Goal: Task Accomplishment & Management: Manage account settings

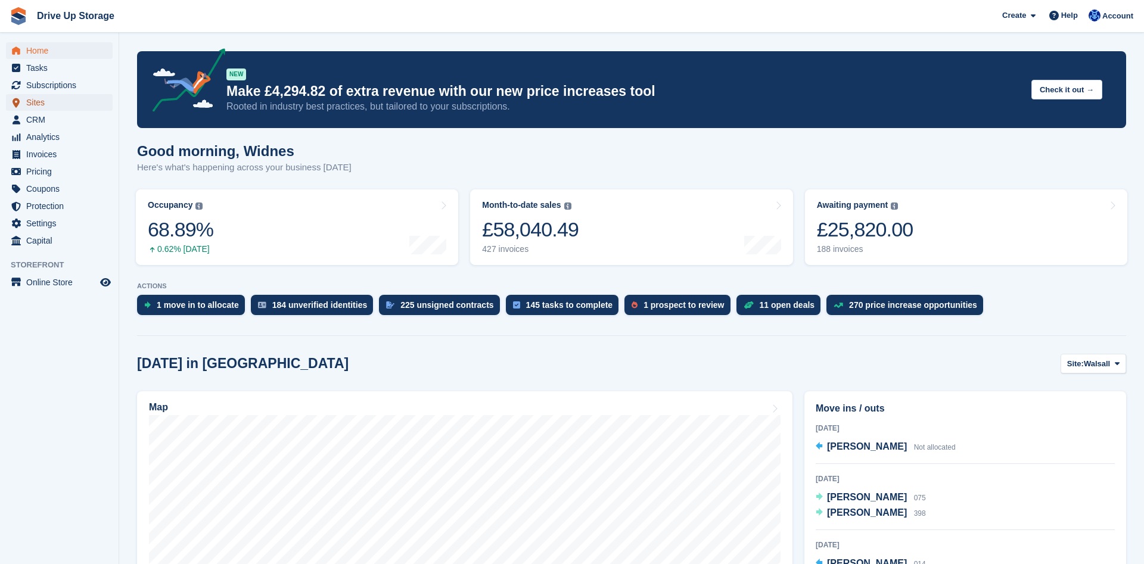
click at [27, 104] on span "Sites" at bounding box center [62, 102] width 72 height 17
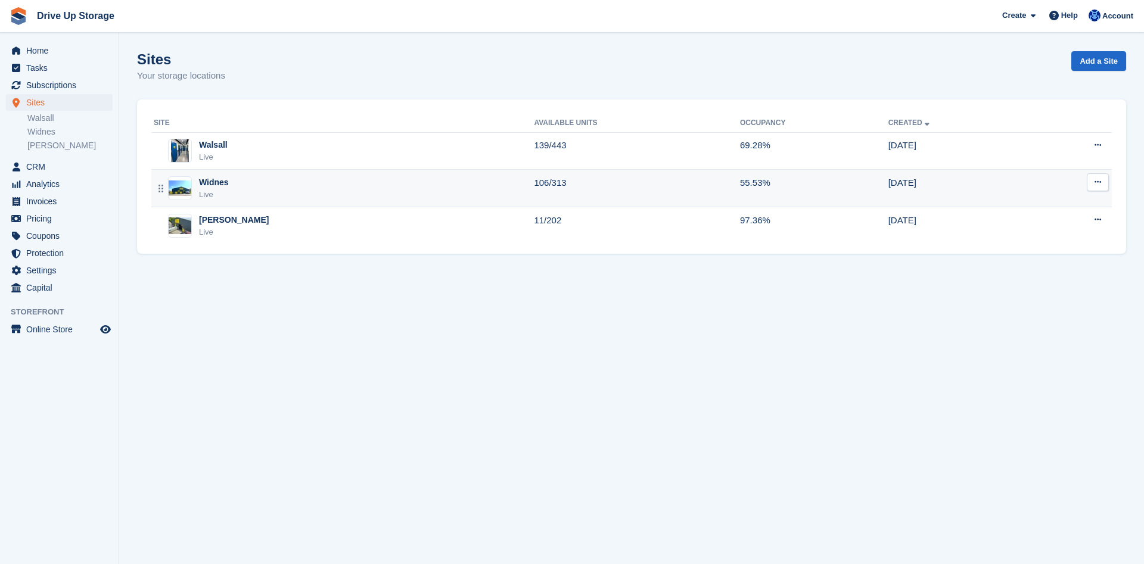
click at [210, 185] on div "Widnes" at bounding box center [214, 182] width 30 height 13
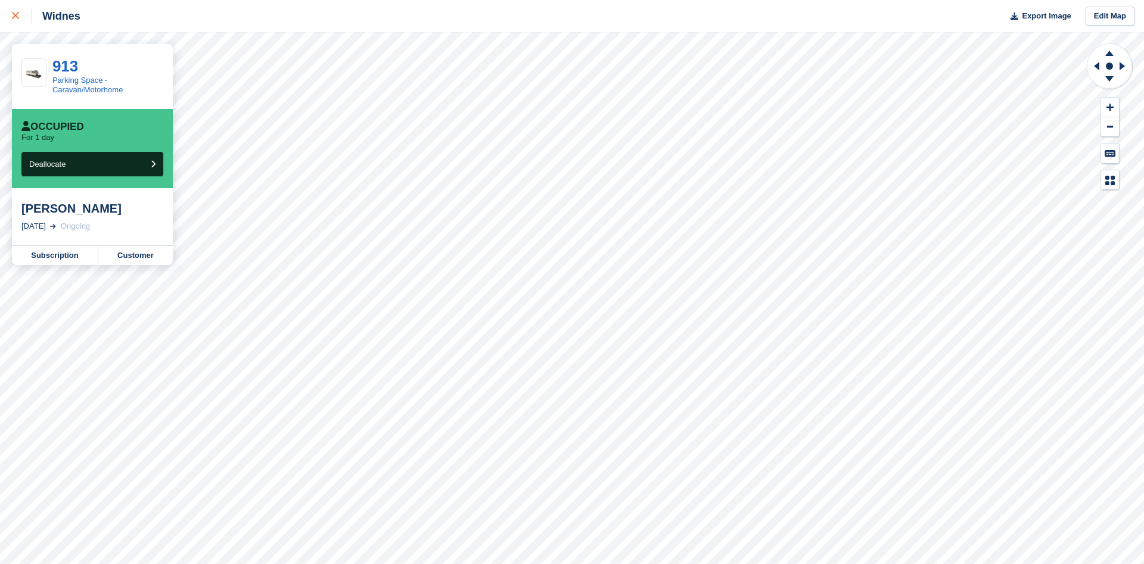
click at [14, 16] on icon at bounding box center [15, 15] width 7 height 7
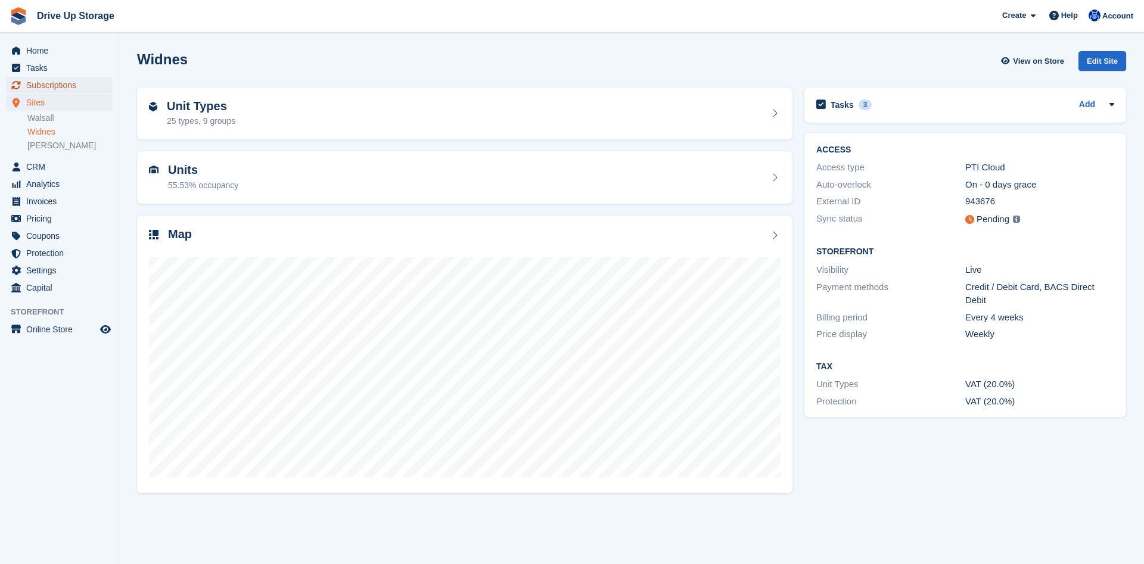
click at [49, 88] on span "Subscriptions" at bounding box center [62, 85] width 72 height 17
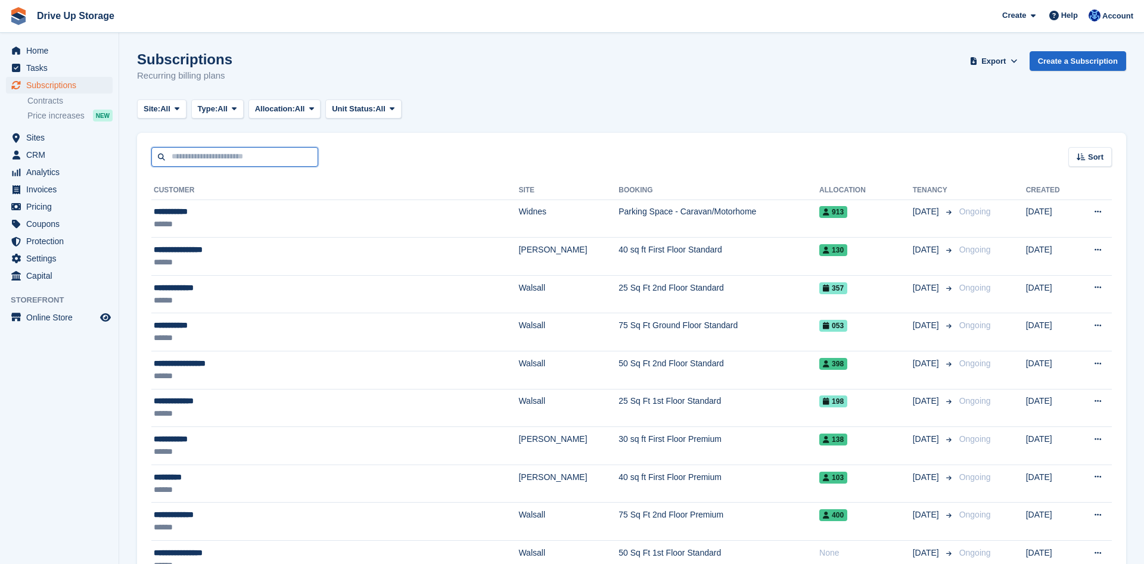
click at [259, 156] on input "text" at bounding box center [234, 157] width 167 height 20
type input "*******"
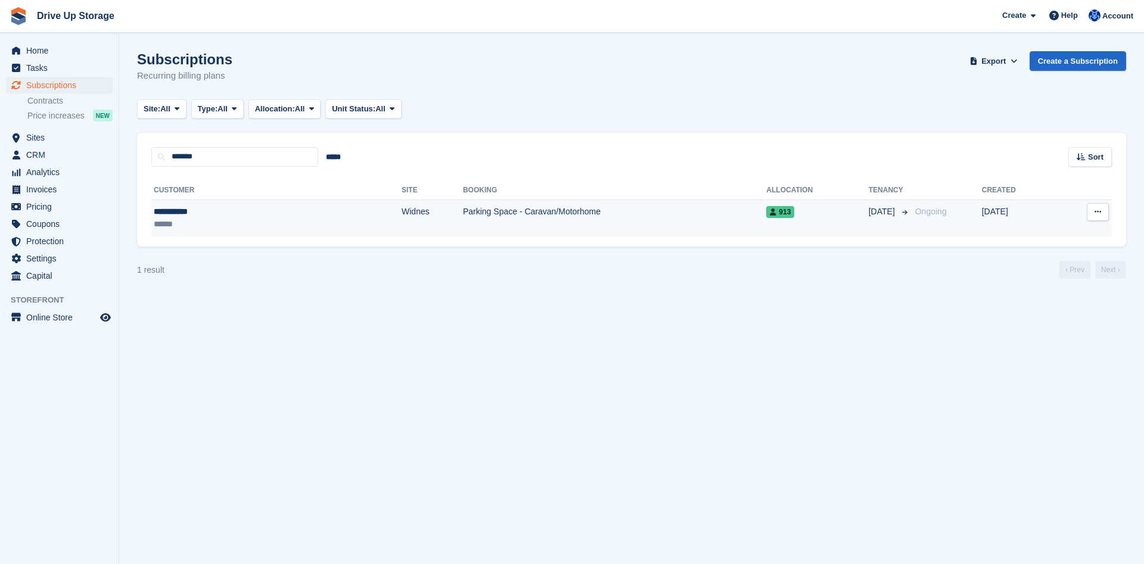
click at [402, 225] on td "Widnes" at bounding box center [432, 219] width 61 height 38
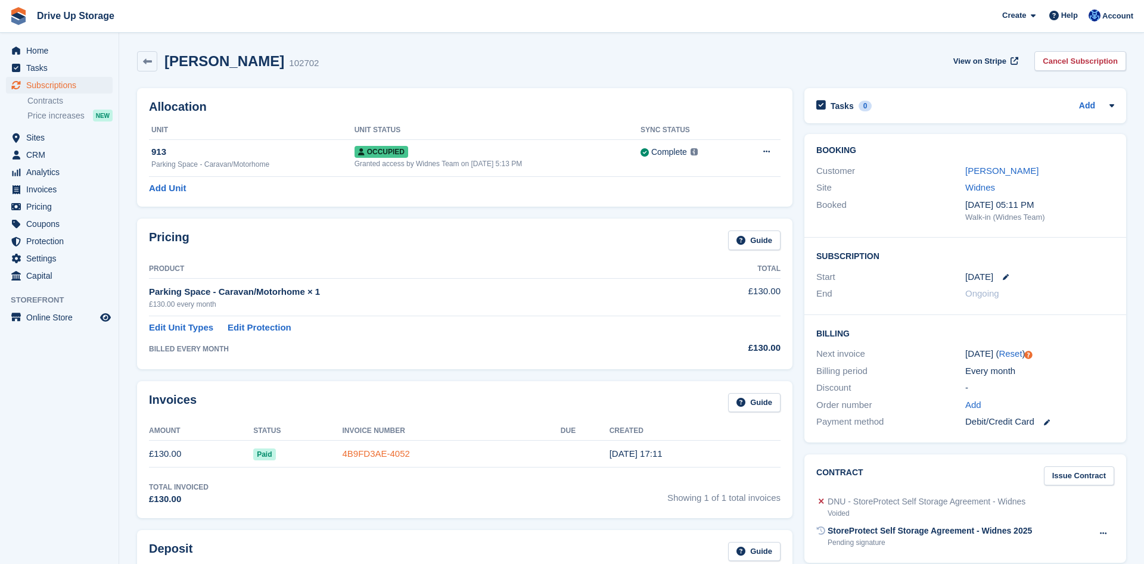
click at [373, 458] on link "4B9FD3AE-4052" at bounding box center [375, 454] width 67 height 10
click at [972, 173] on link "[PERSON_NAME]" at bounding box center [1002, 171] width 73 height 10
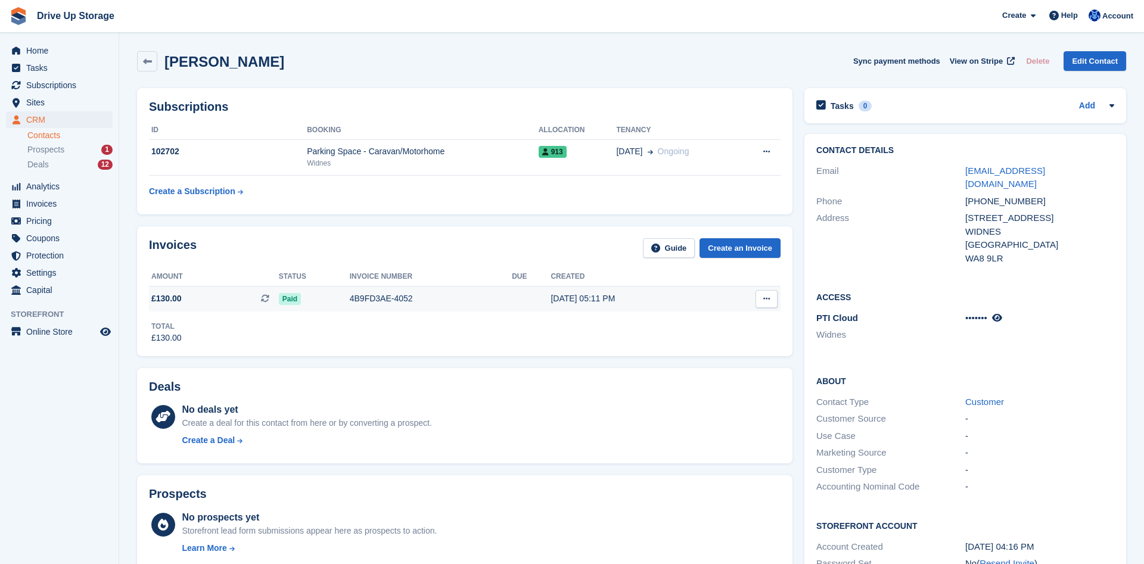
click at [396, 297] on div "4B9FD3AE-4052" at bounding box center [431, 299] width 162 height 13
click at [35, 138] on link "Contacts" at bounding box center [69, 135] width 85 height 11
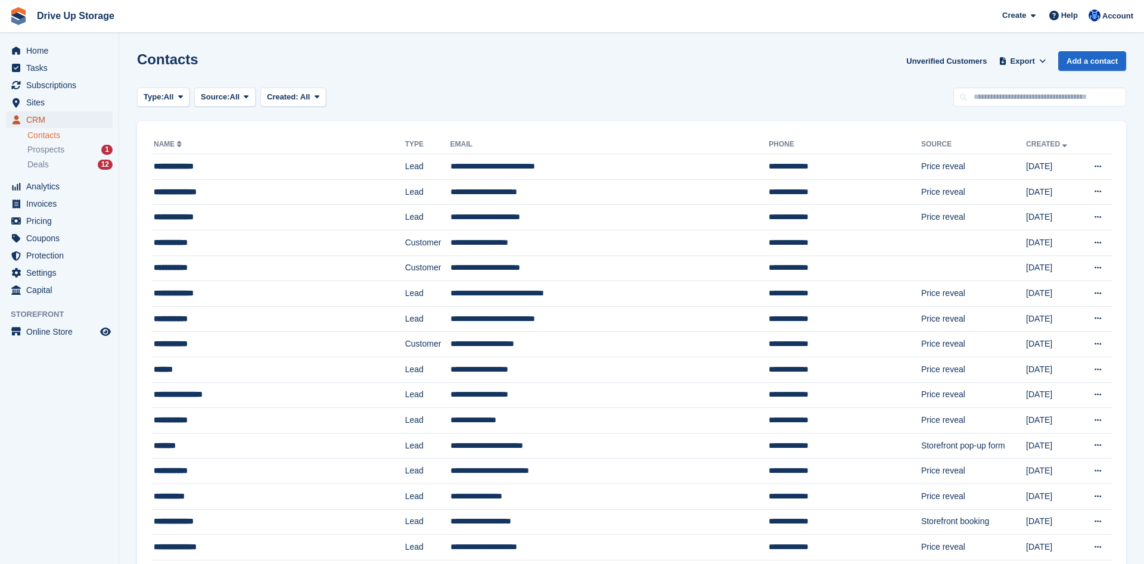
click at [33, 120] on span "CRM" at bounding box center [62, 119] width 72 height 17
click at [29, 104] on span "Sites" at bounding box center [62, 102] width 72 height 17
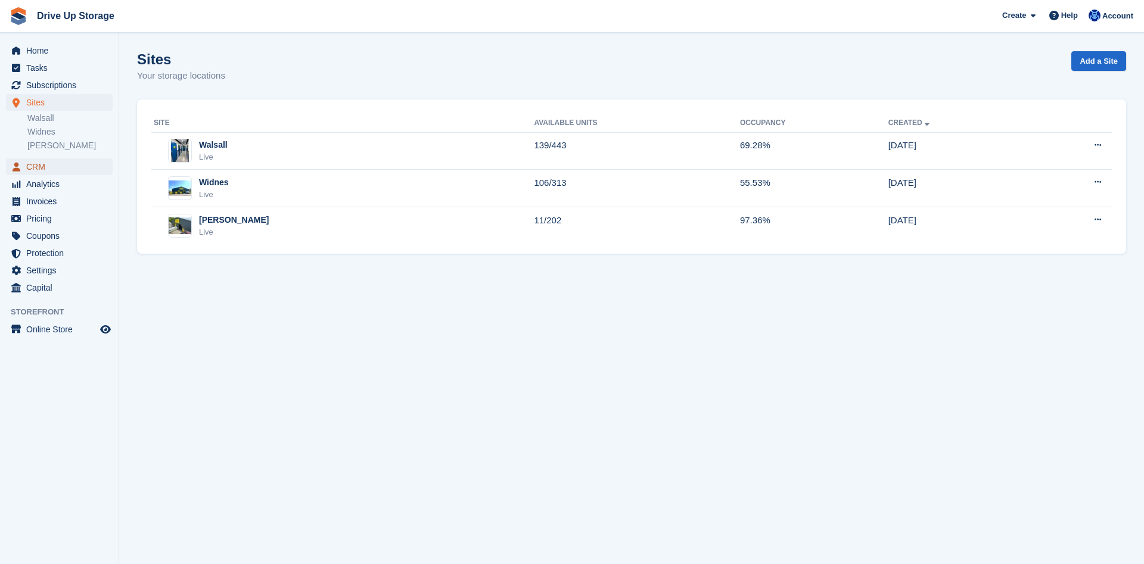
click at [29, 167] on span "CRM" at bounding box center [62, 167] width 72 height 17
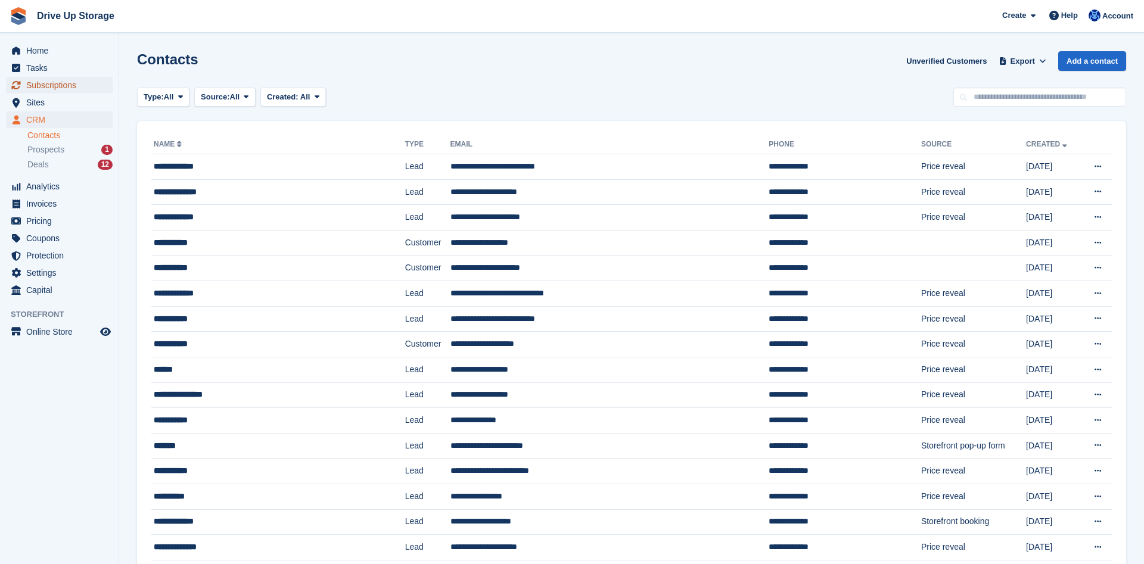
click at [67, 88] on span "Subscriptions" at bounding box center [62, 85] width 72 height 17
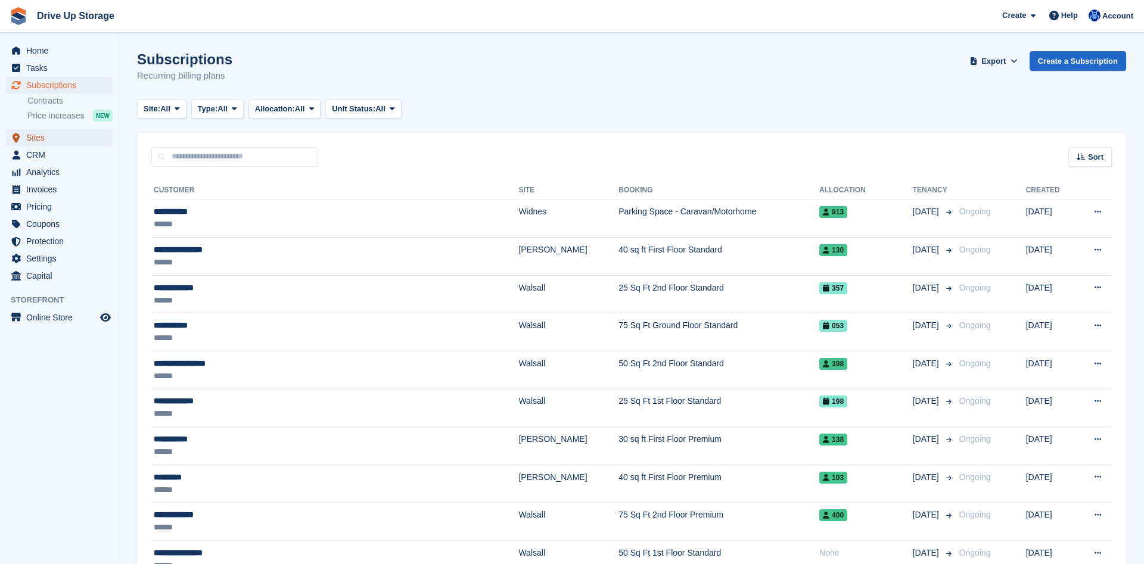
click at [38, 139] on span "Sites" at bounding box center [62, 137] width 72 height 17
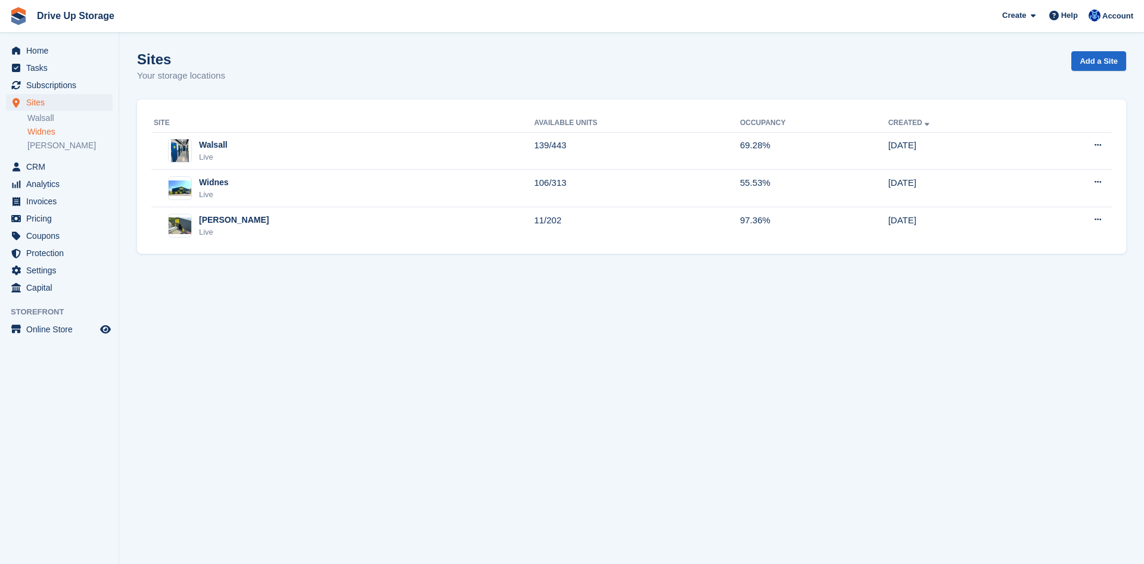
click at [51, 131] on link "Widnes" at bounding box center [69, 131] width 85 height 11
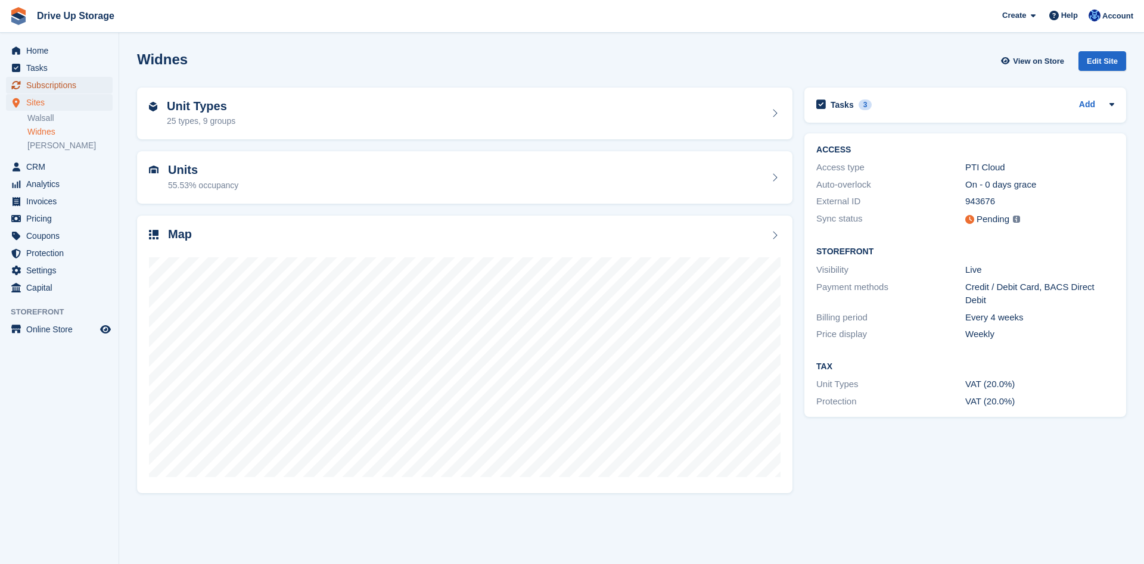
click at [46, 88] on span "Subscriptions" at bounding box center [62, 85] width 72 height 17
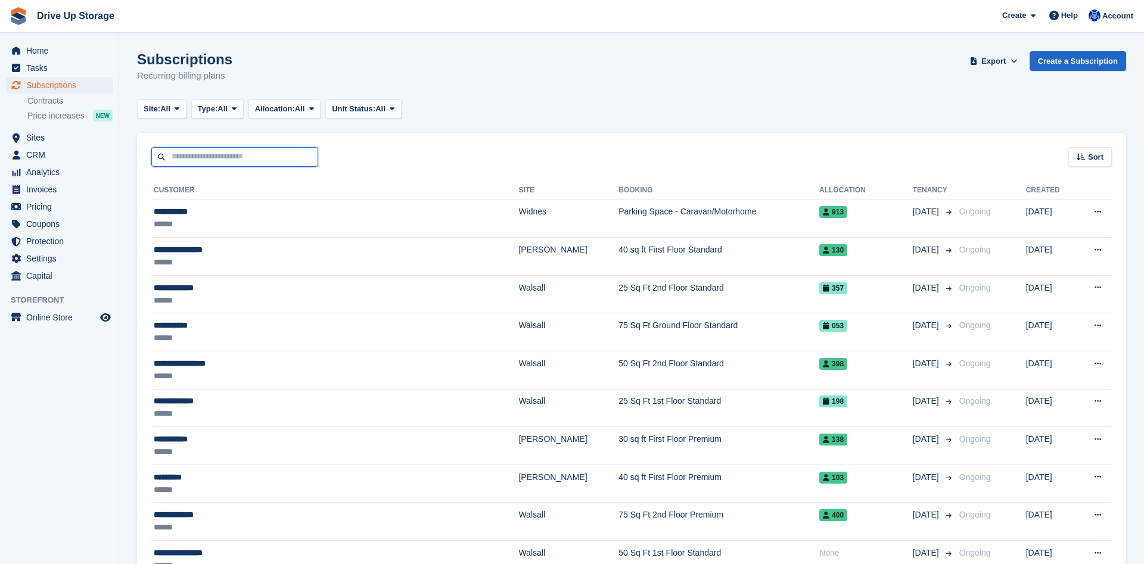
click at [203, 154] on input "text" at bounding box center [234, 157] width 167 height 20
type input "*****"
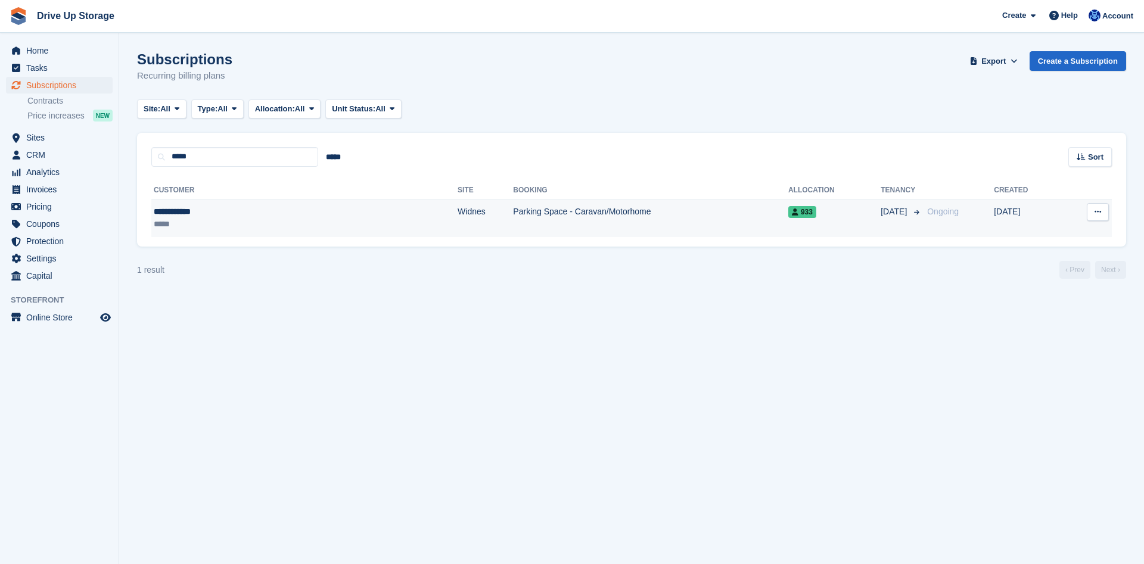
click at [222, 212] on div "**********" at bounding box center [229, 212] width 151 height 13
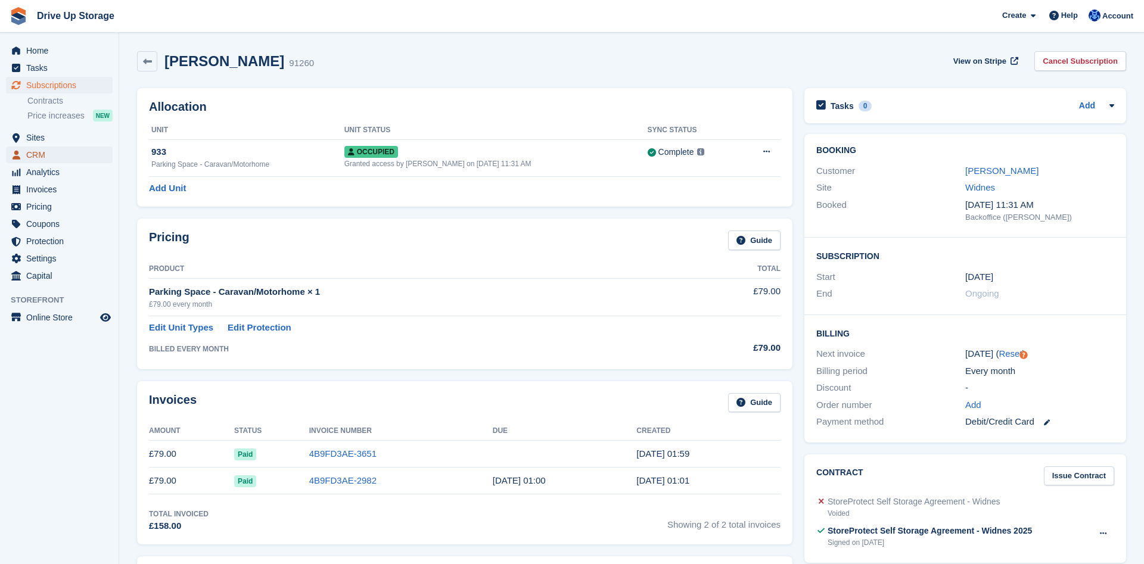
click at [42, 154] on span "CRM" at bounding box center [62, 155] width 72 height 17
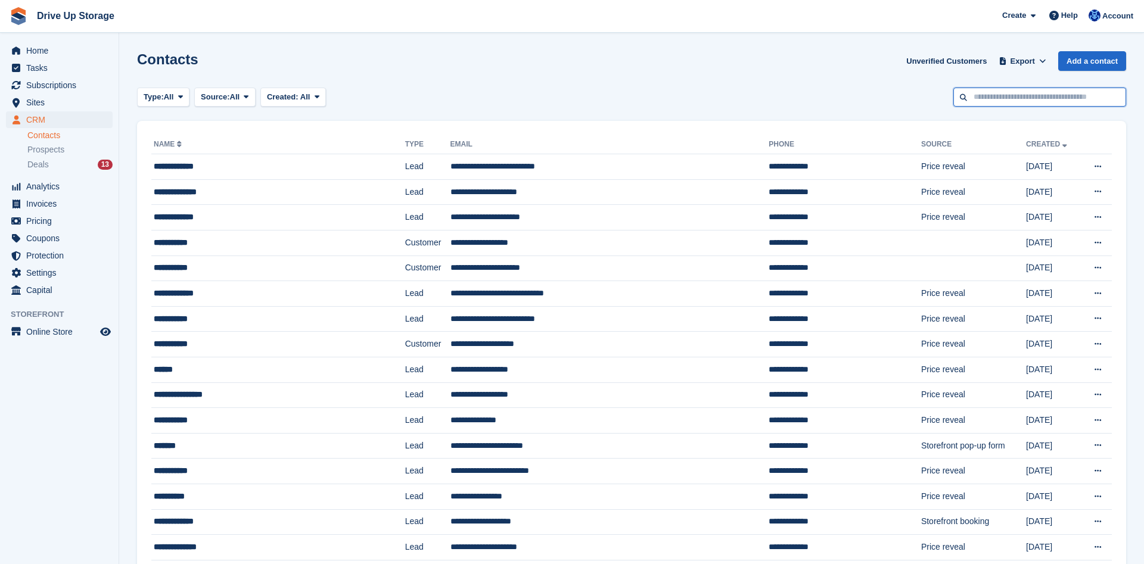
click at [982, 97] on input "text" at bounding box center [1040, 98] width 173 height 20
type input "**********"
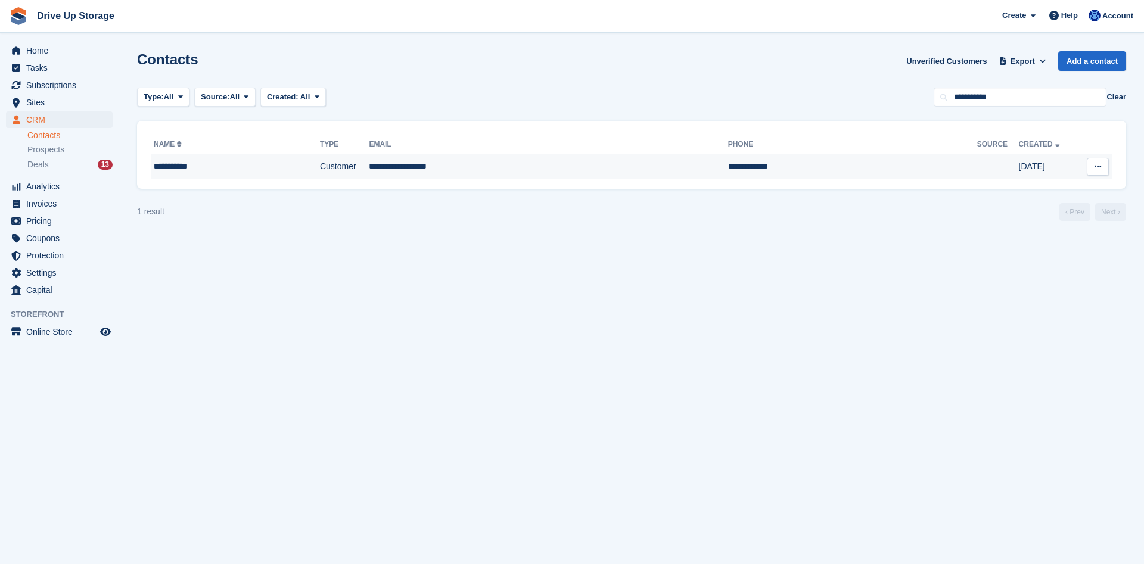
click at [406, 165] on td "**********" at bounding box center [548, 166] width 359 height 25
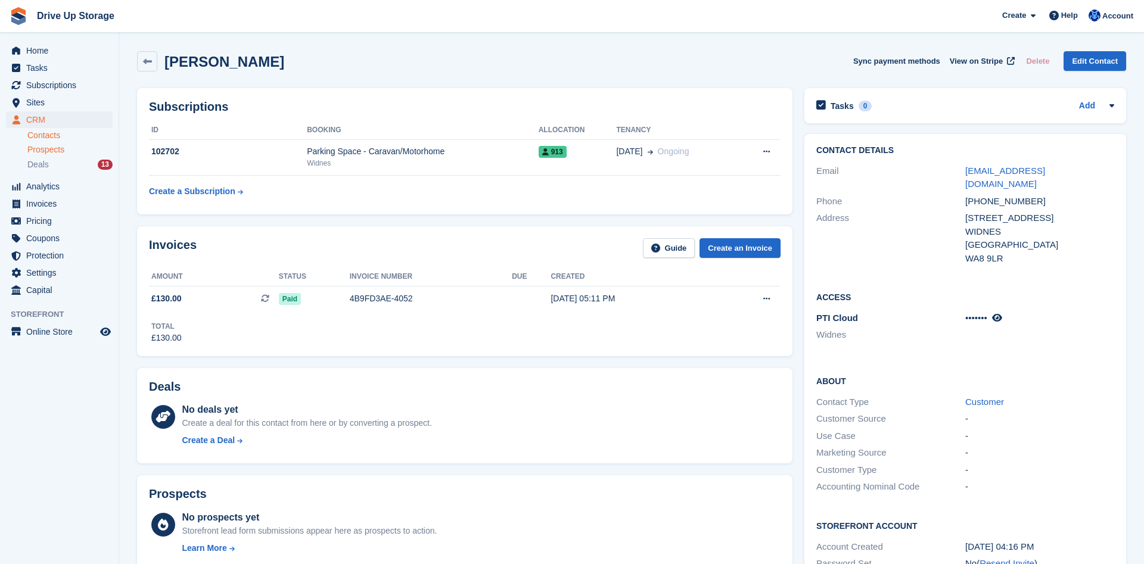
click at [41, 151] on span "Prospects" at bounding box center [45, 149] width 37 height 11
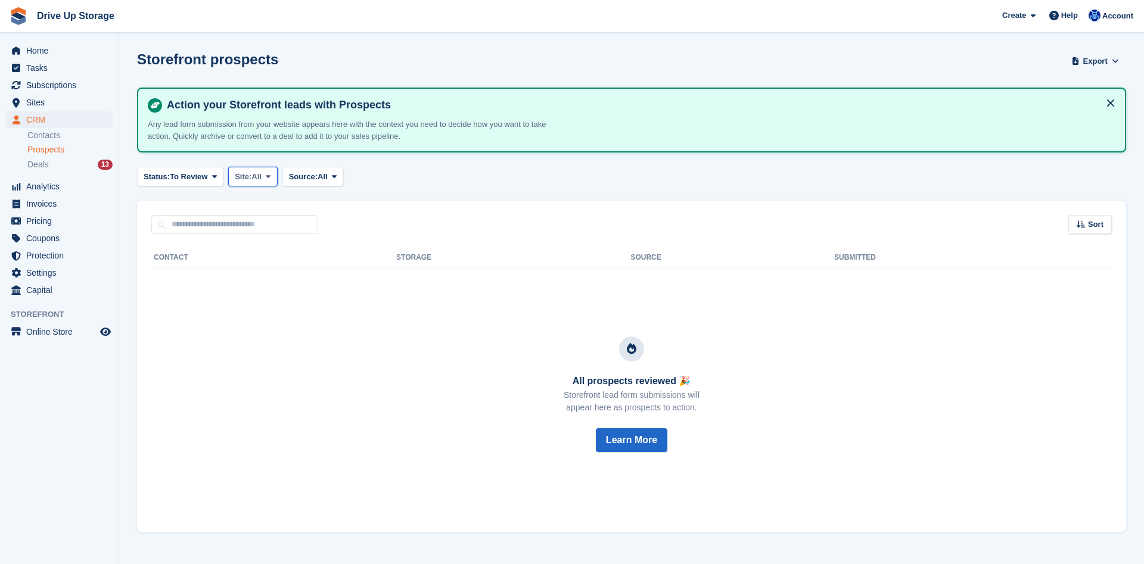
click at [271, 179] on icon at bounding box center [268, 177] width 5 height 8
click at [247, 244] on link "Widnes" at bounding box center [286, 247] width 104 height 21
click at [38, 103] on span "Sites" at bounding box center [62, 102] width 72 height 17
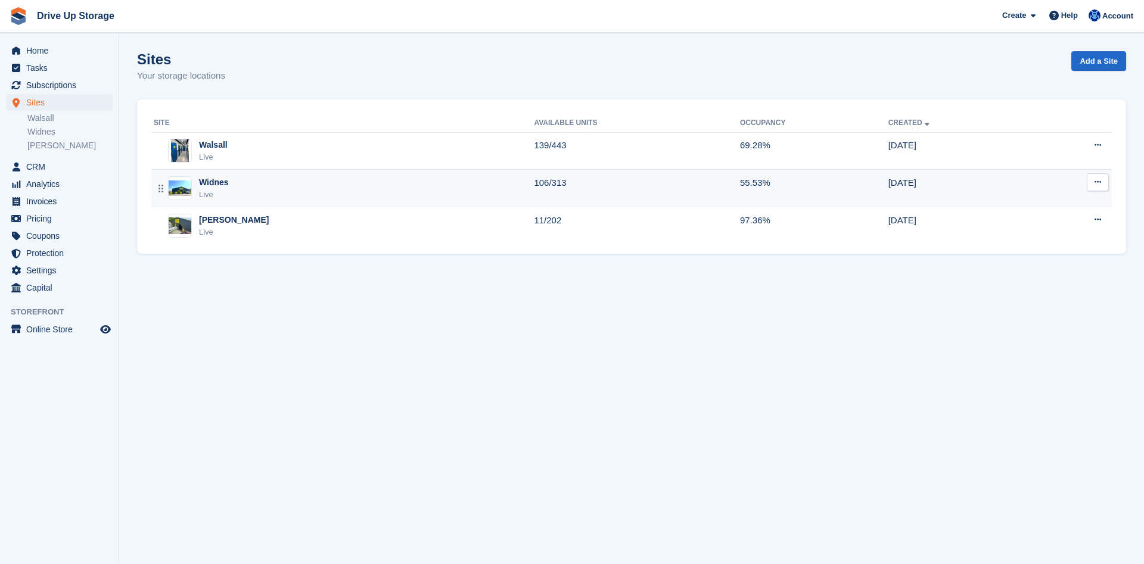
click at [215, 186] on div "Widnes" at bounding box center [214, 182] width 30 height 13
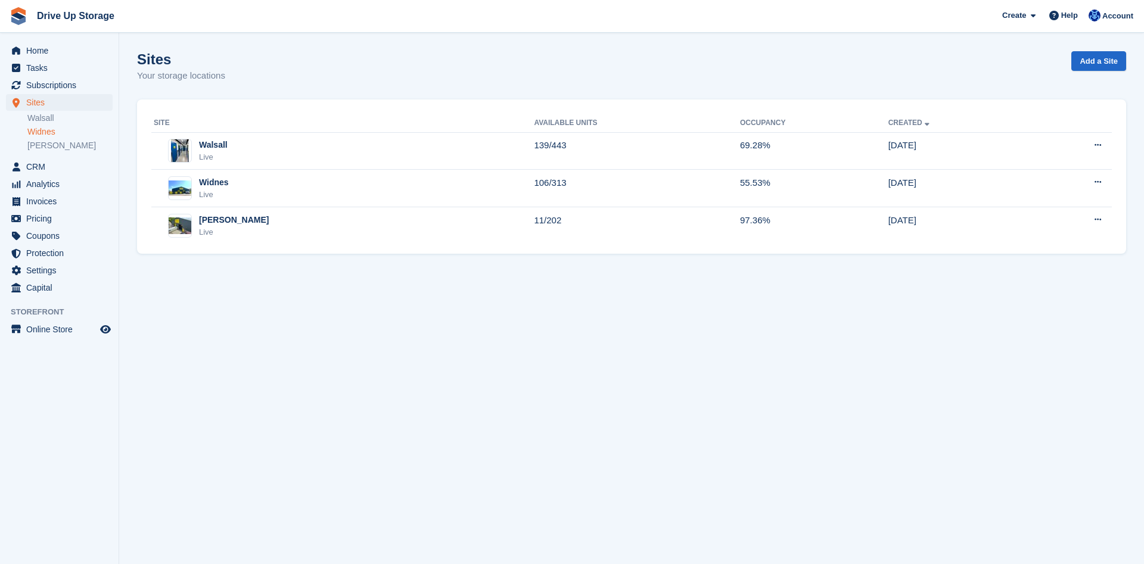
click at [40, 128] on link "Widnes" at bounding box center [69, 131] width 85 height 11
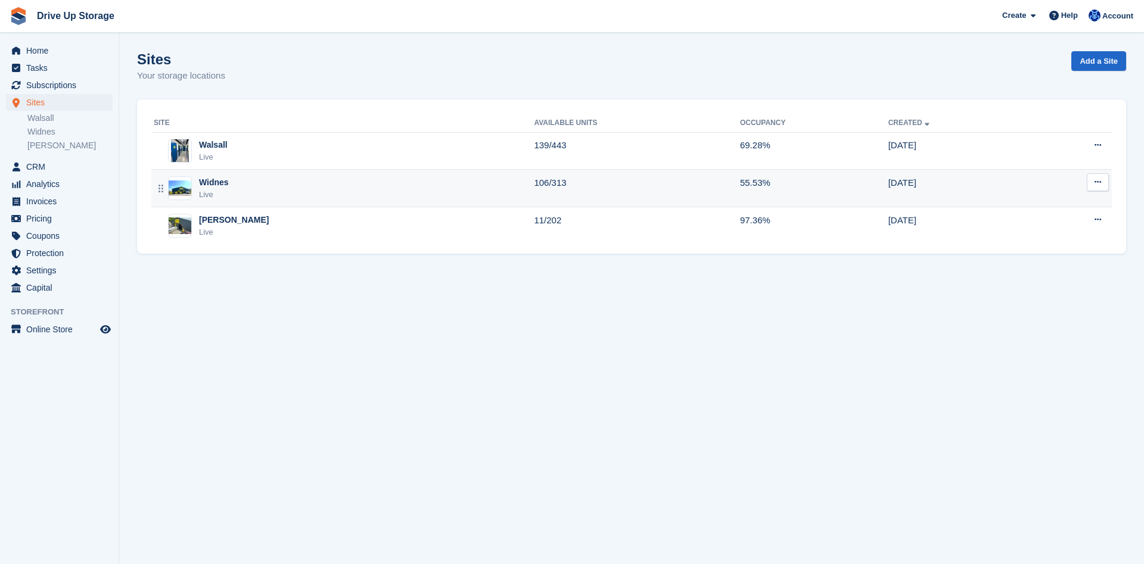
click at [320, 197] on div "Widnes Live" at bounding box center [344, 188] width 380 height 24
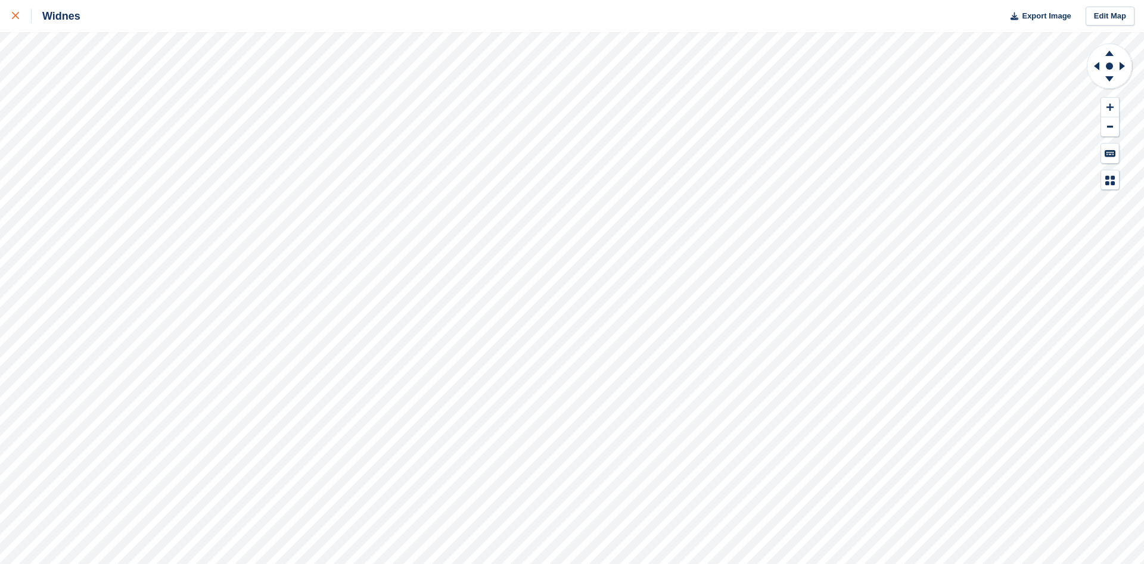
click at [14, 13] on icon at bounding box center [15, 15] width 7 height 7
